Goal: Task Accomplishment & Management: Use online tool/utility

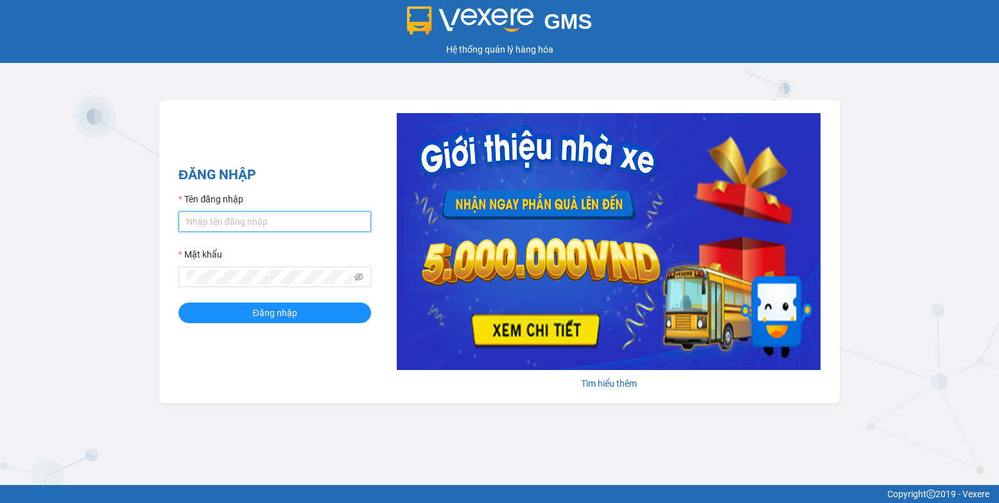
type input "bxpvd.tananh"
click at [286, 301] on form "Tên đăng nhập bxpvd.tananh Mật khẩu Đăng nhập" at bounding box center [275, 257] width 193 height 131
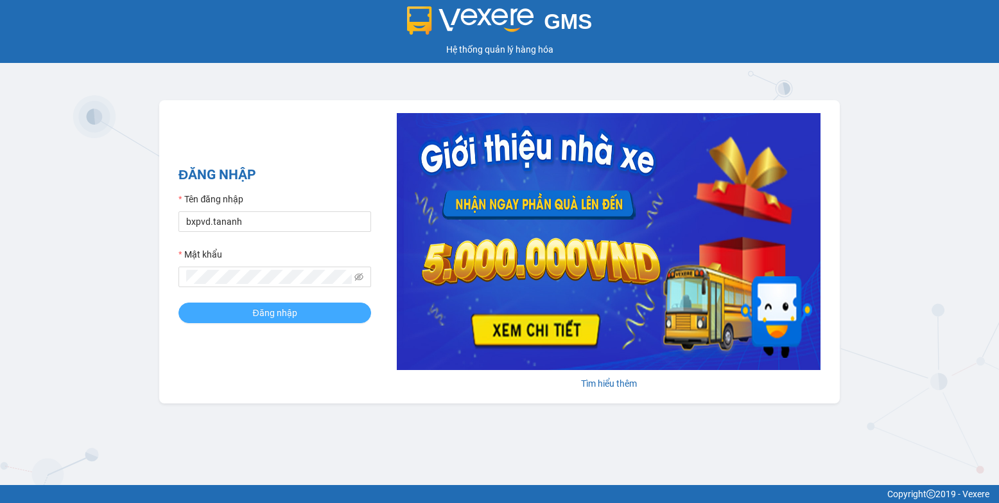
click at [291, 306] on button "Đăng nhập" at bounding box center [275, 313] width 193 height 21
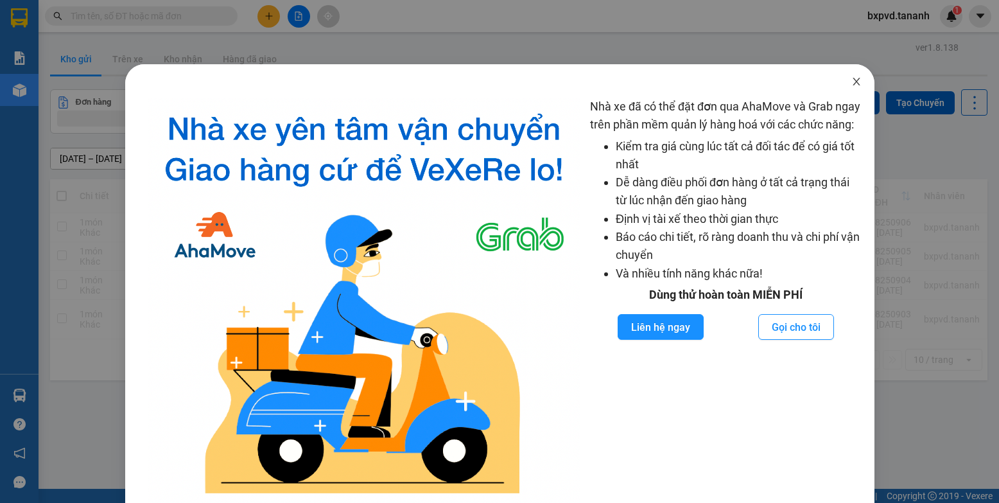
click at [852, 80] on icon "close" at bounding box center [857, 81] width 10 height 10
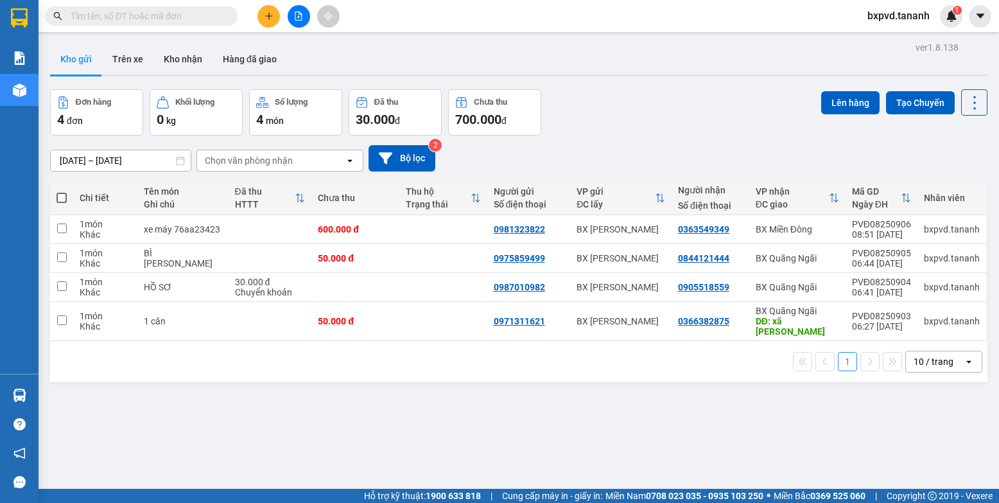
click at [92, 13] on input "text" at bounding box center [147, 16] width 152 height 14
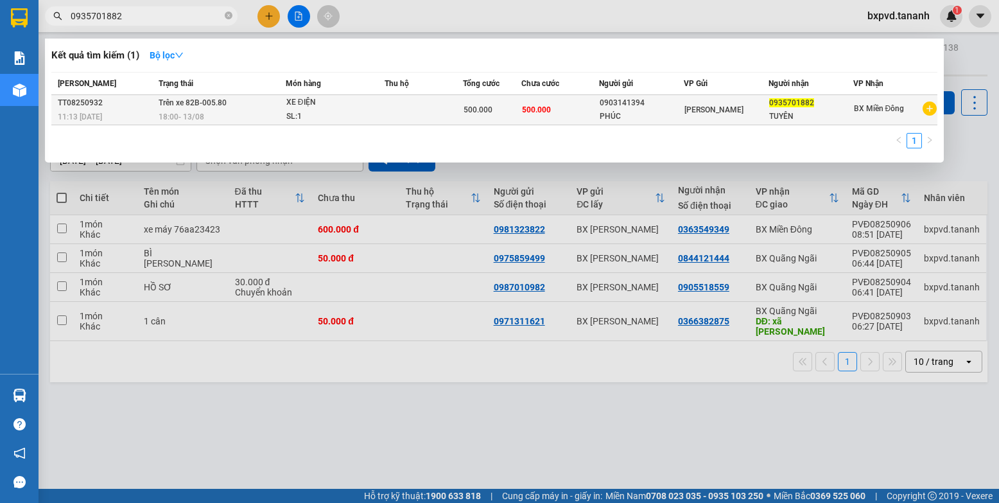
type input "0935701882"
click at [746, 105] on div "[PERSON_NAME]" at bounding box center [726, 110] width 83 height 14
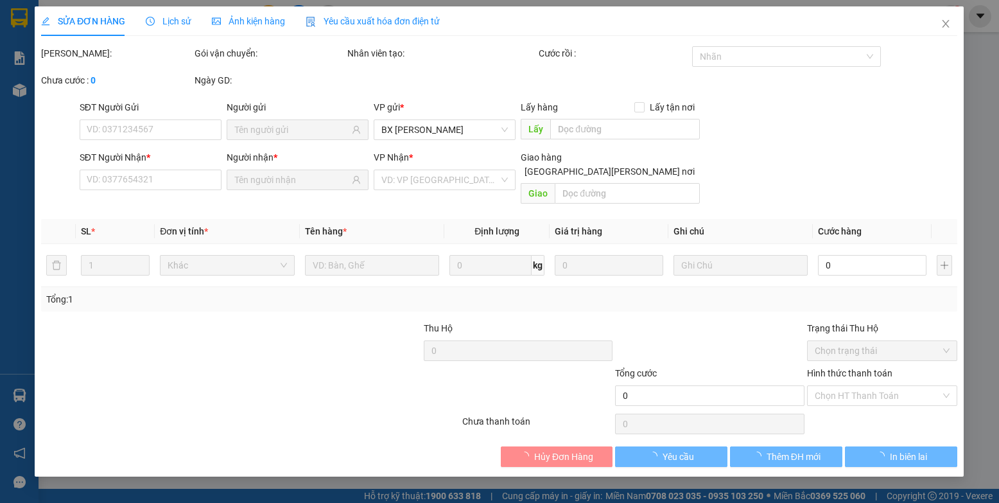
type input "0903141394"
type input "PHÚC"
type input "0935701882"
type input "TUYÊN"
type input "500.000"
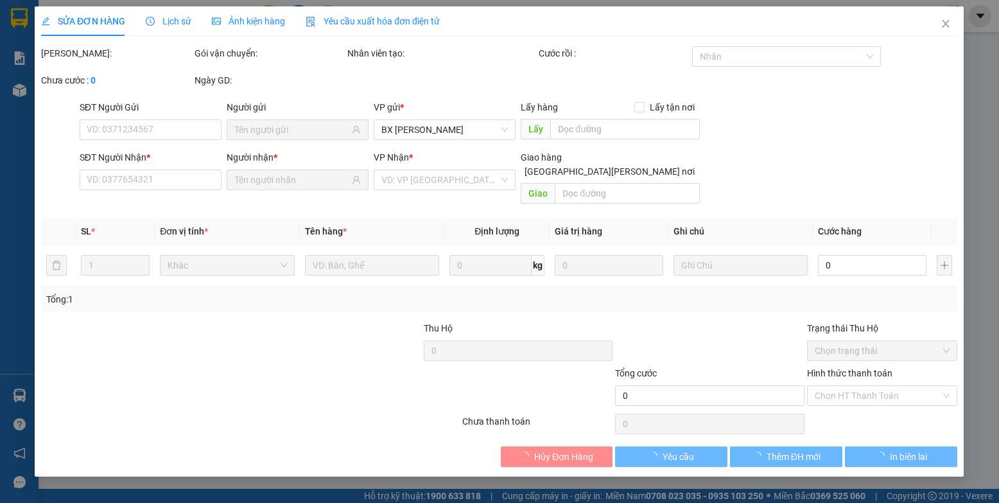
type input "500.000"
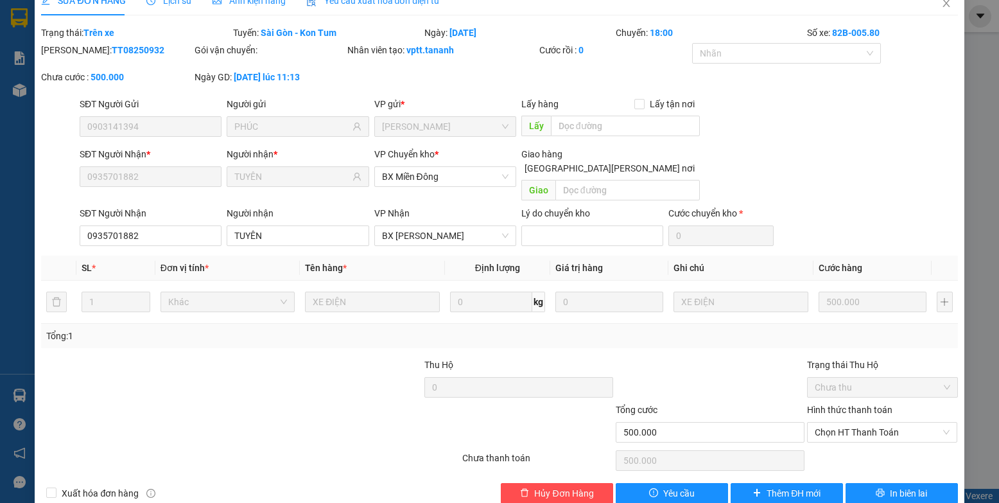
scroll to position [32, 0]
